Goal: Information Seeking & Learning: Learn about a topic

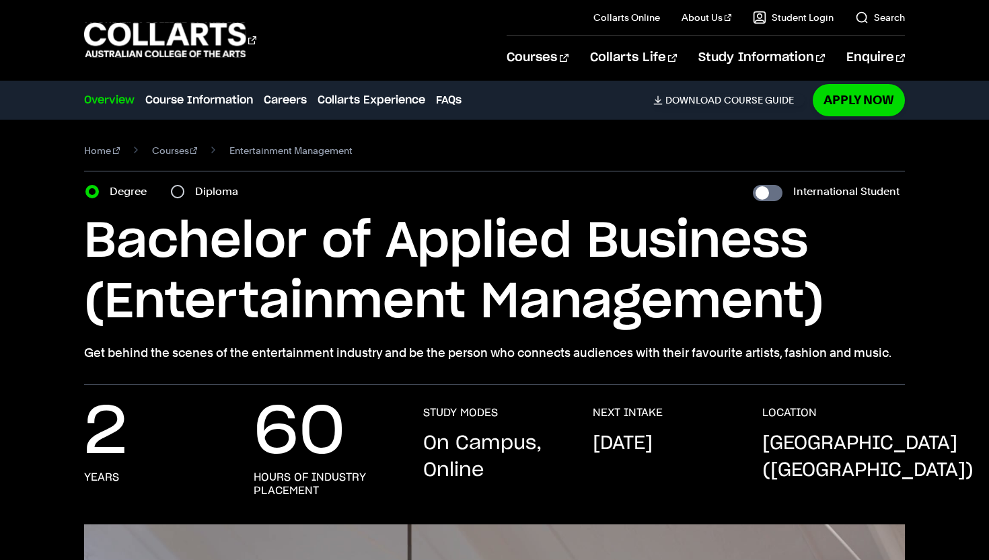
click at [181, 192] on input "Diploma" at bounding box center [177, 191] width 13 height 13
radio input "true"
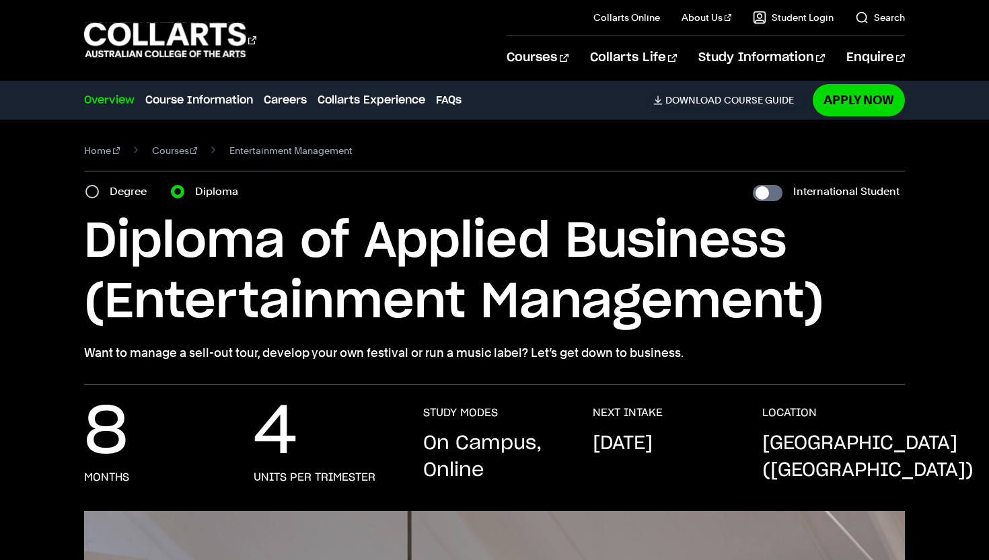
click at [93, 192] on input "Degree" at bounding box center [91, 191] width 13 height 13
radio input "true"
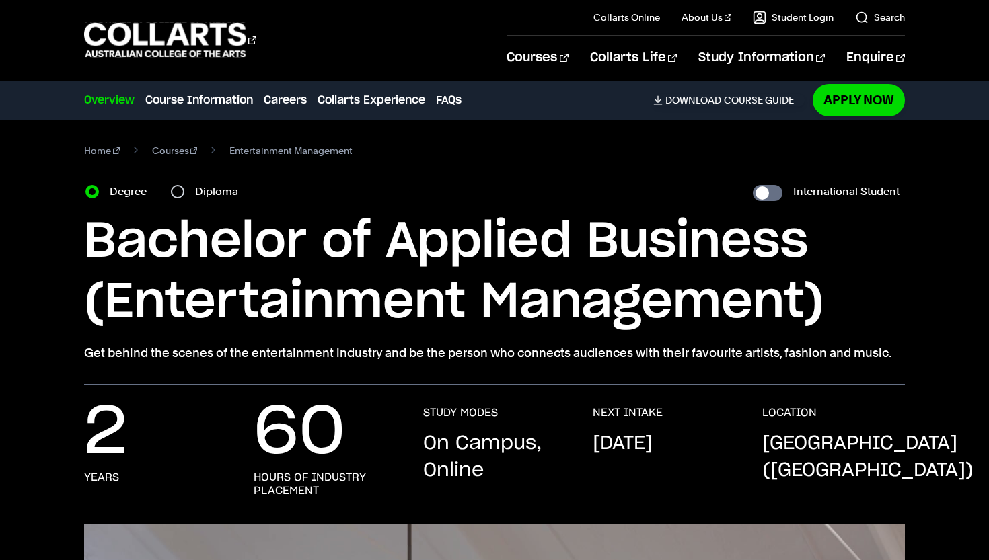
click at [175, 192] on input "Diploma" at bounding box center [177, 191] width 13 height 13
radio input "true"
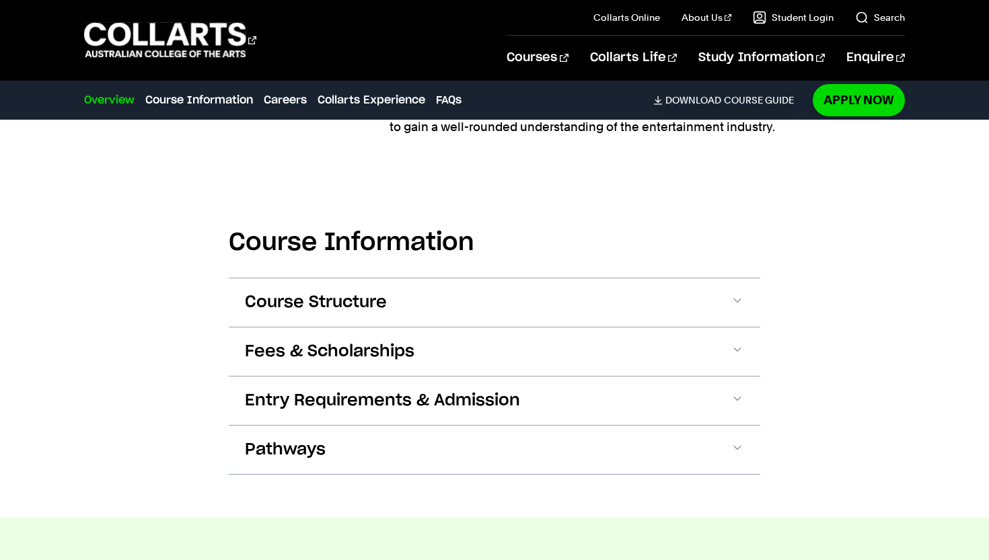
scroll to position [1804, 0]
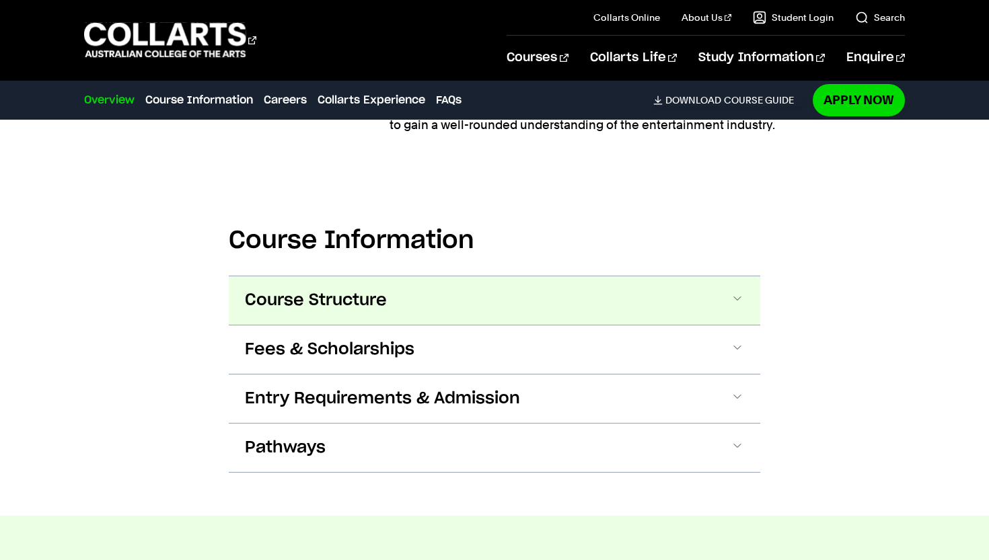
click at [732, 300] on span at bounding box center [736, 300] width 13 height 17
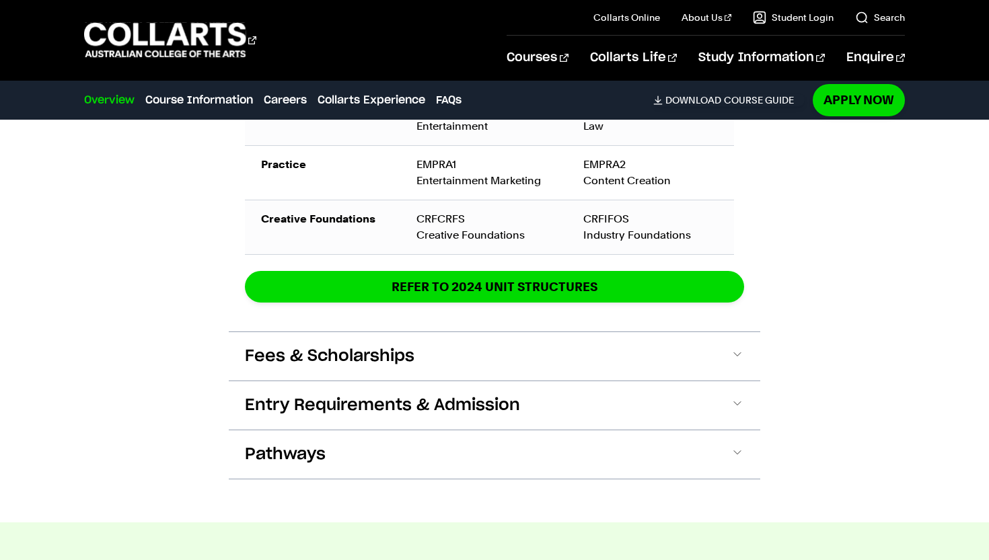
scroll to position [2378, 0]
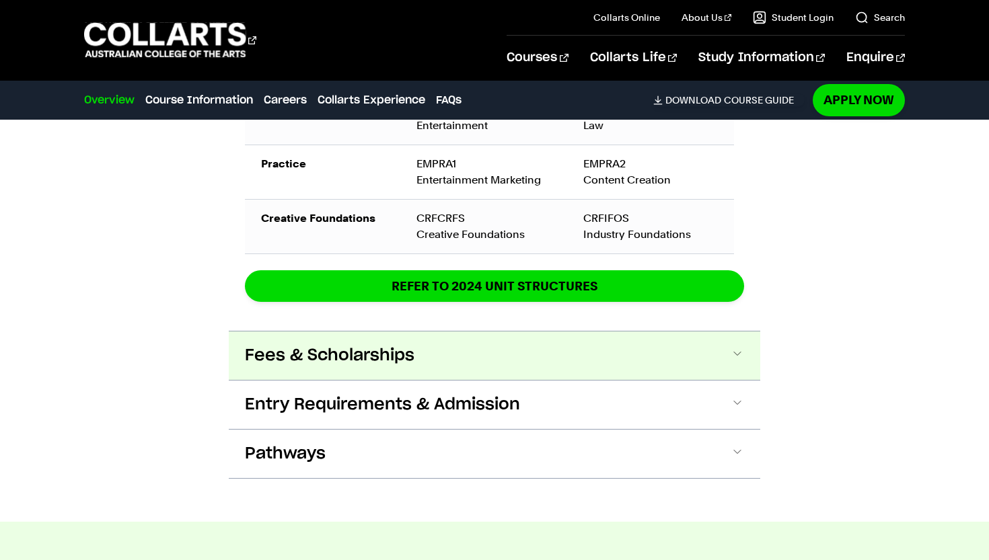
click at [696, 355] on button "Fees & Scholarships" at bounding box center [494, 356] width 531 height 48
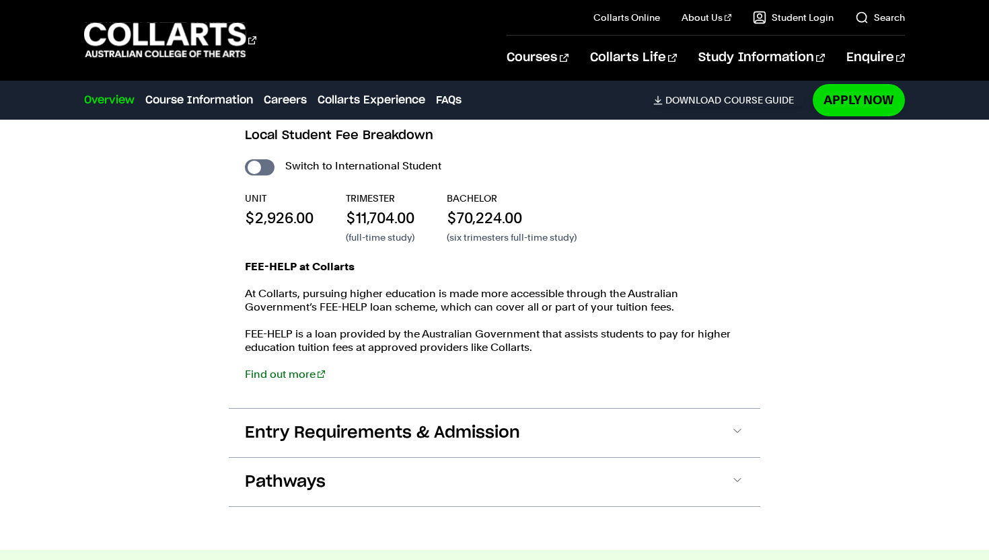
scroll to position [2658, 0]
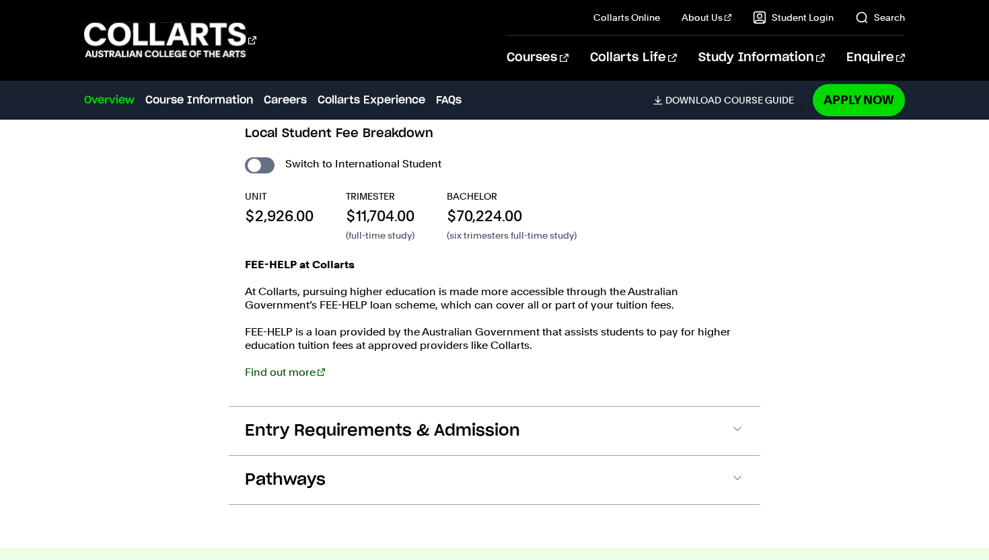
click at [292, 375] on link "Find out more" at bounding box center [285, 372] width 80 height 13
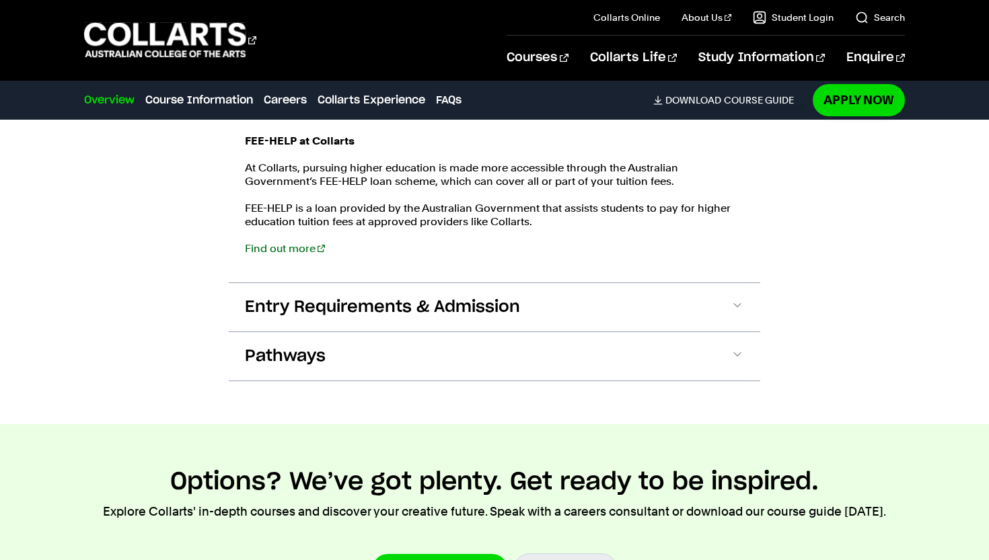
scroll to position [2797, 0]
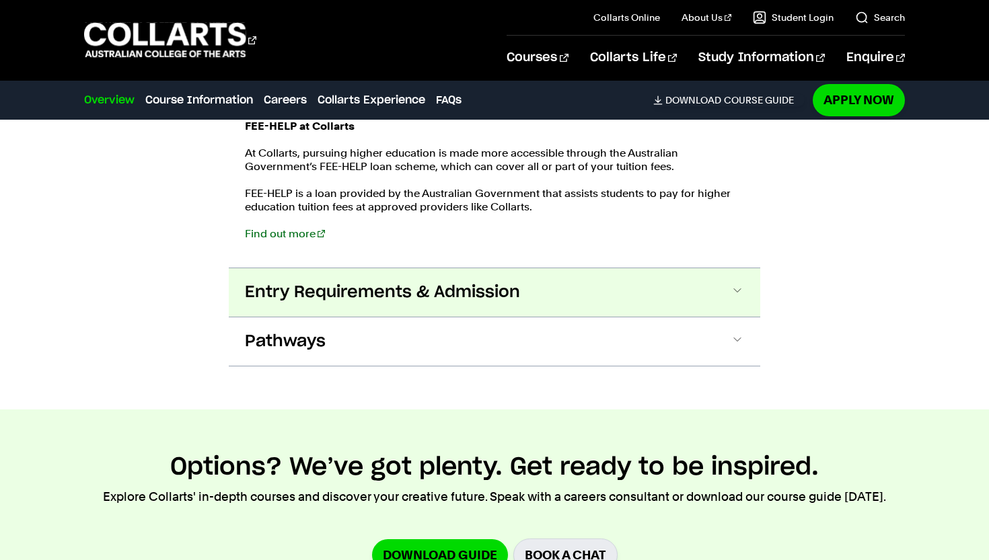
click at [632, 300] on button "Entry Requirements & Admission" at bounding box center [494, 292] width 531 height 48
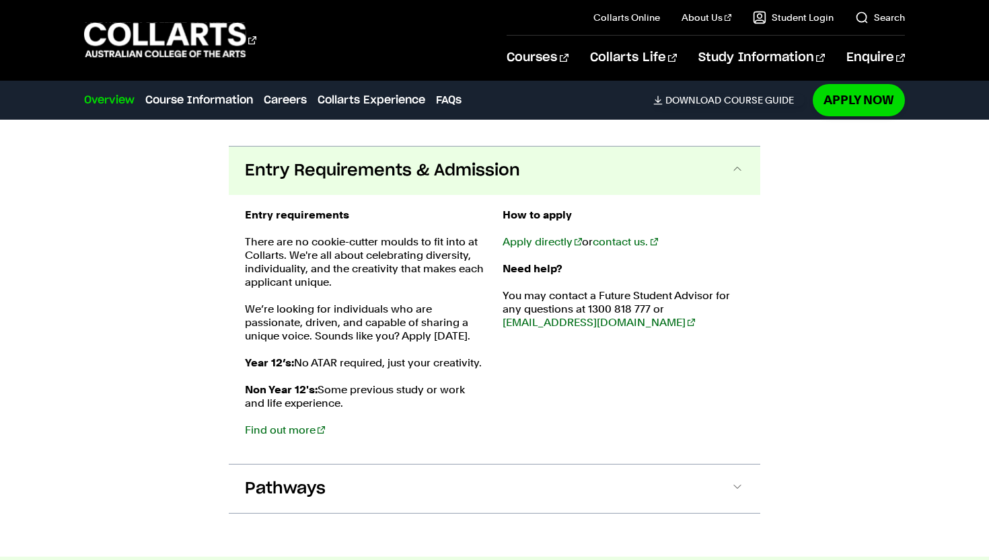
scroll to position [2944, 0]
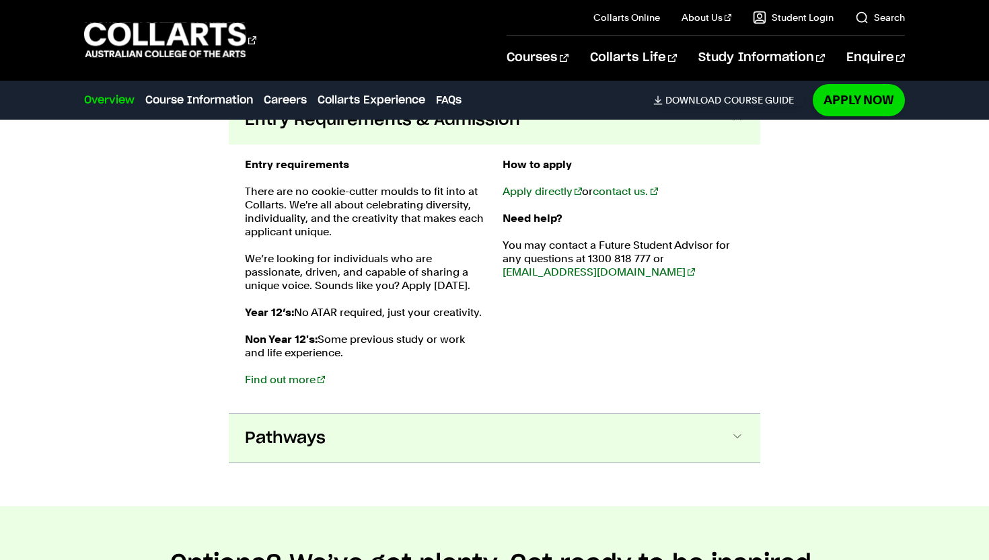
click at [535, 453] on button "Pathways" at bounding box center [494, 438] width 531 height 48
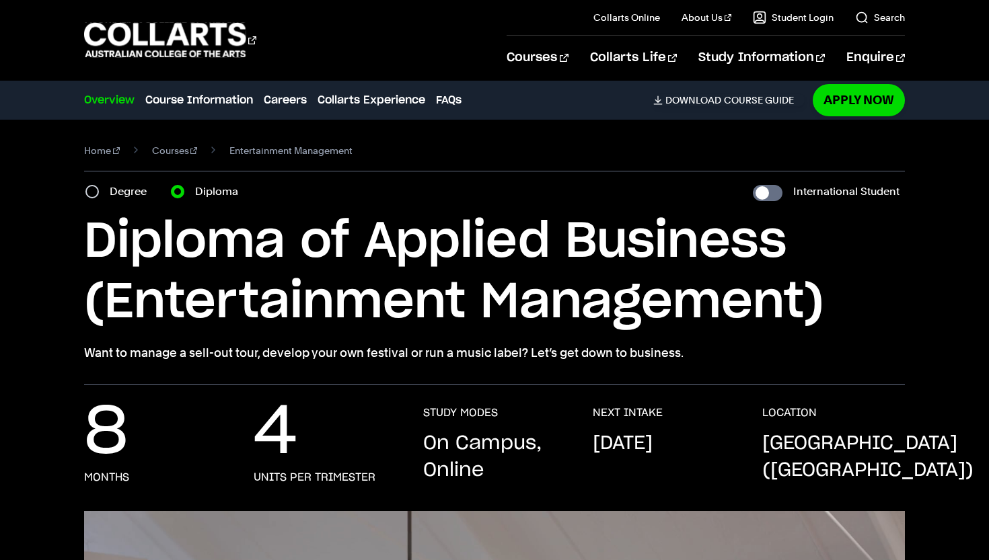
scroll to position [0, 0]
drag, startPoint x: 820, startPoint y: 301, endPoint x: 817, endPoint y: 322, distance: 20.5
click at [817, 322] on h1 "Diploma of Applied Business (Entertainment Management)" at bounding box center [494, 272] width 821 height 121
click at [95, 199] on div "Degree" at bounding box center [119, 191] width 69 height 19
click at [92, 194] on input "Degree" at bounding box center [91, 191] width 13 height 13
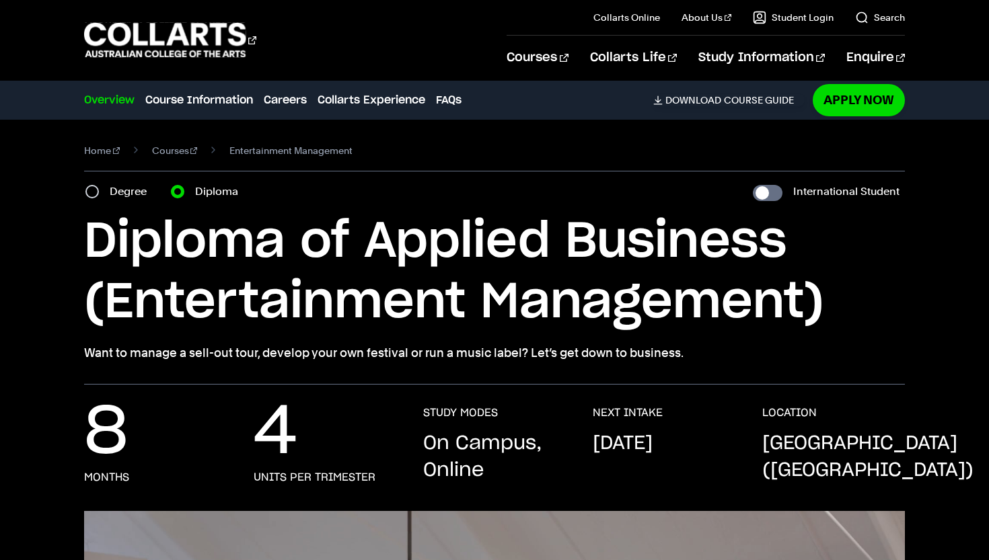
radio input "true"
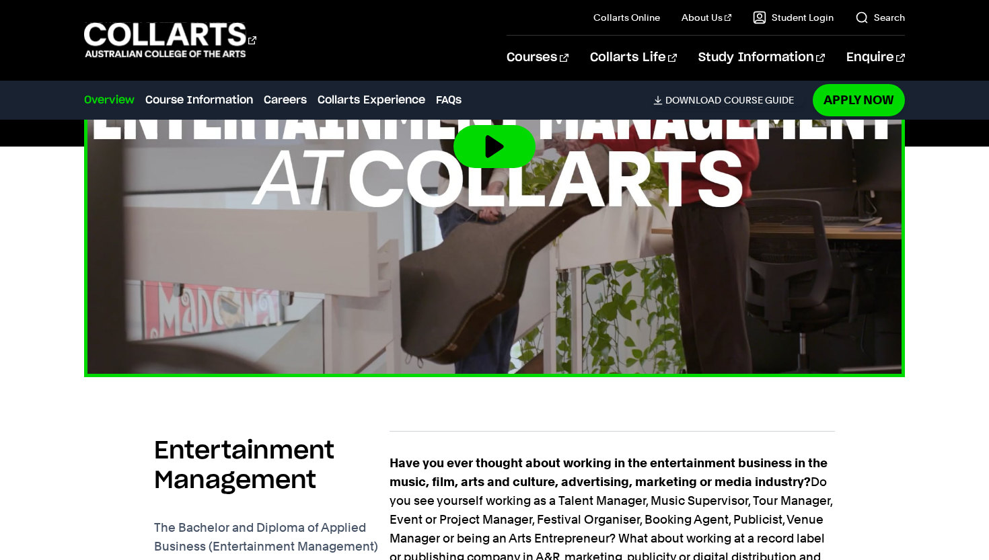
scroll to position [605, 0]
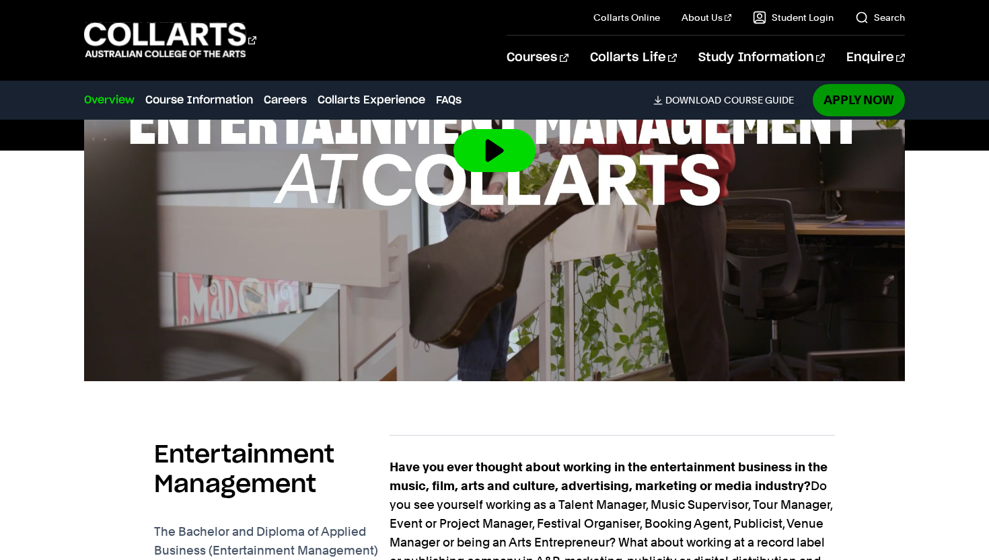
click at [856, 105] on link "Apply Now" at bounding box center [859, 100] width 92 height 32
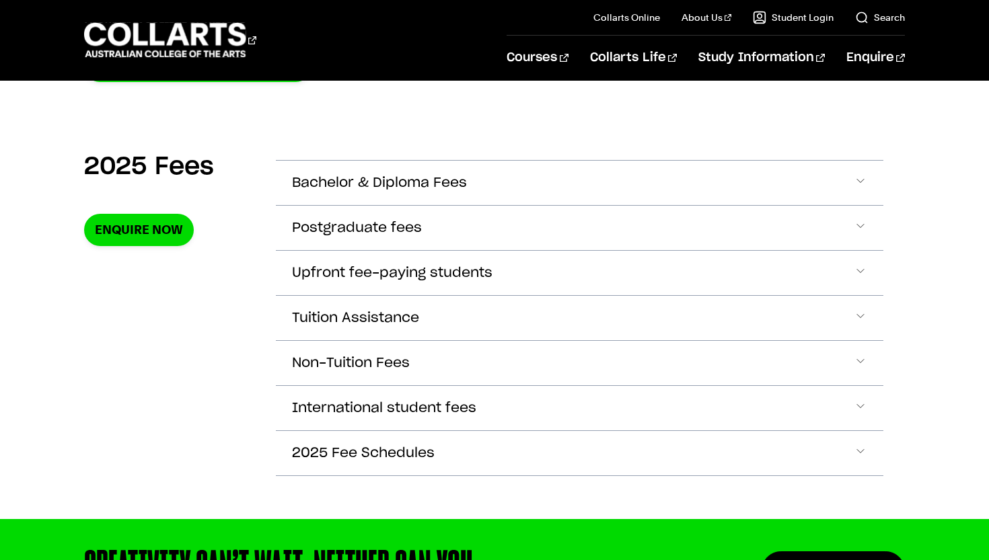
scroll to position [437, 0]
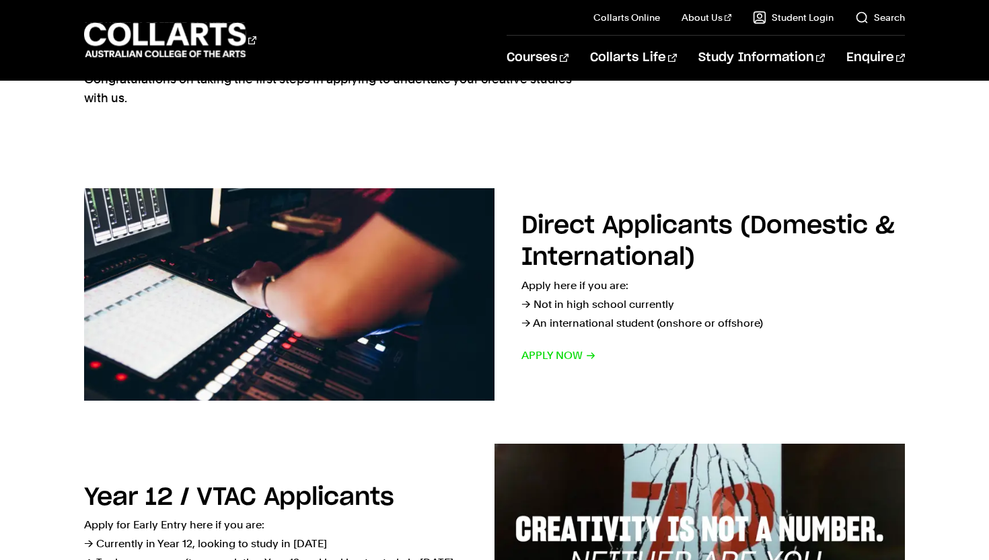
scroll to position [142, 0]
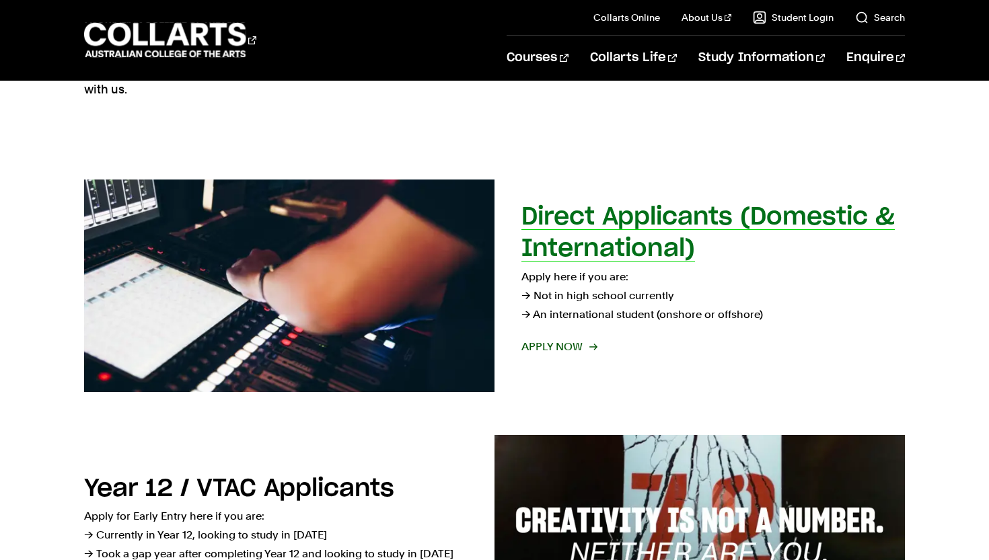
click at [558, 342] on span "Apply now" at bounding box center [558, 347] width 75 height 19
